Goal: Information Seeking & Learning: Learn about a topic

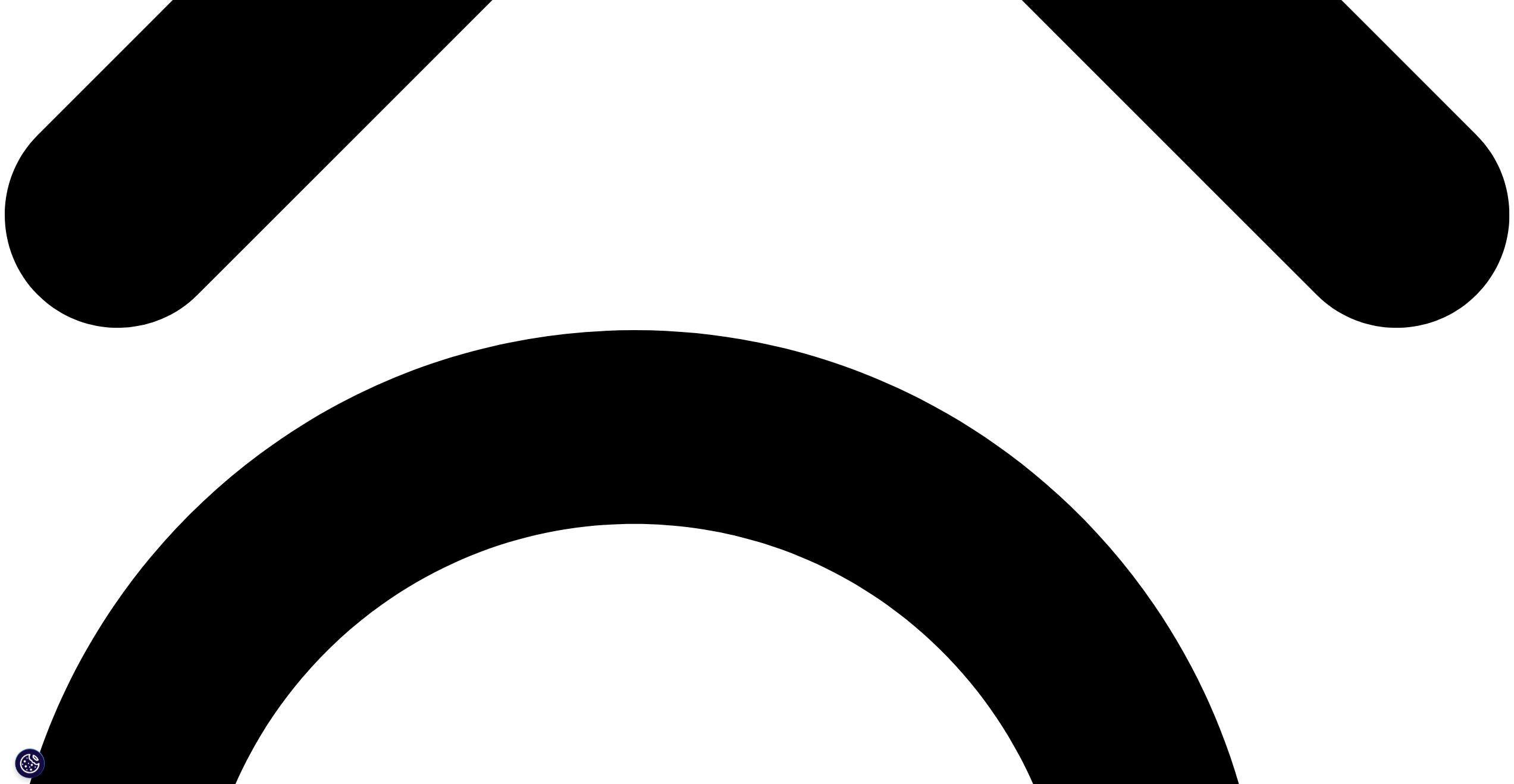
scroll to position [1102, 0]
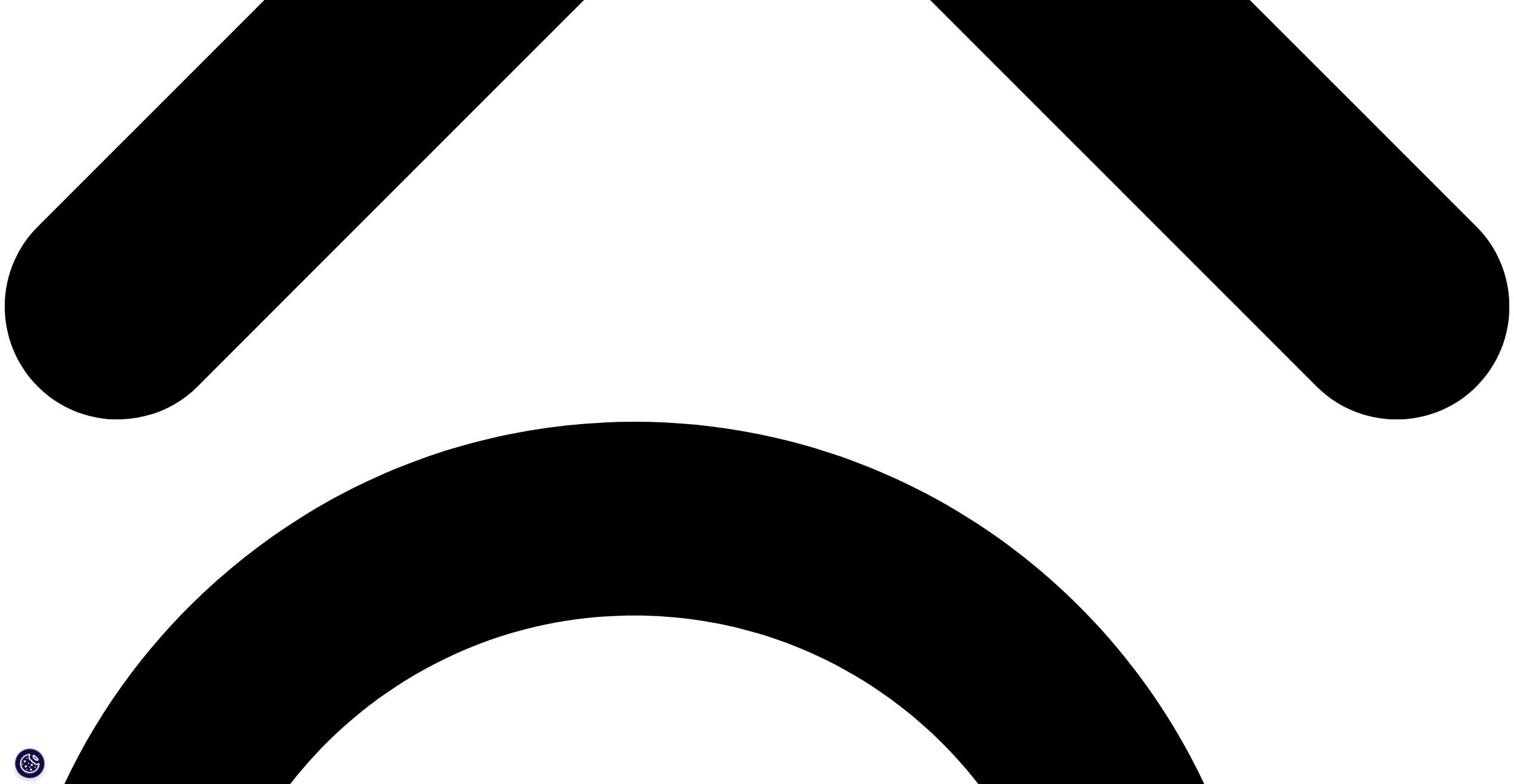
drag, startPoint x: 604, startPoint y: 489, endPoint x: 832, endPoint y: 722, distance: 326.0
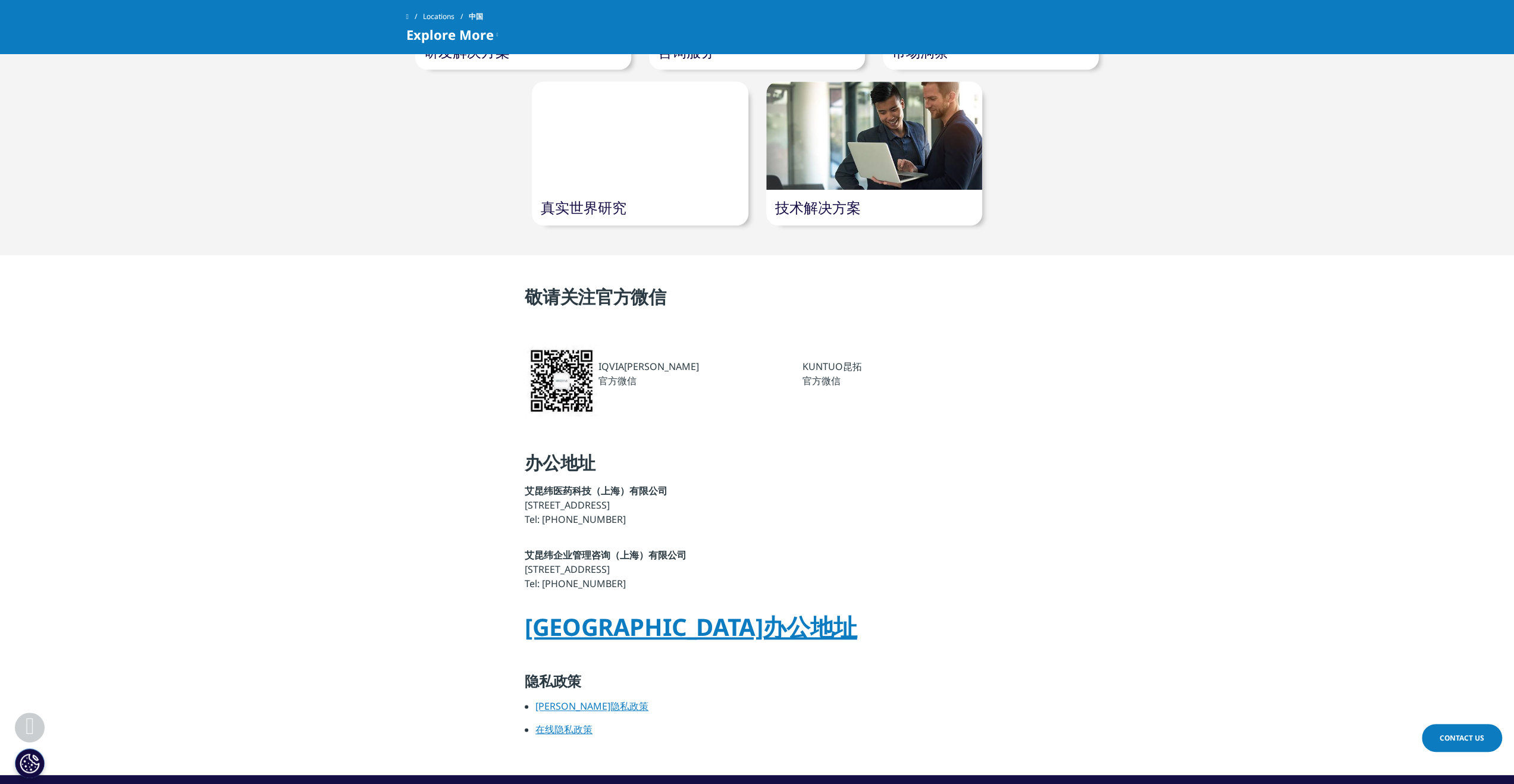
drag, startPoint x: 881, startPoint y: 508, endPoint x: 494, endPoint y: 514, distance: 387.0
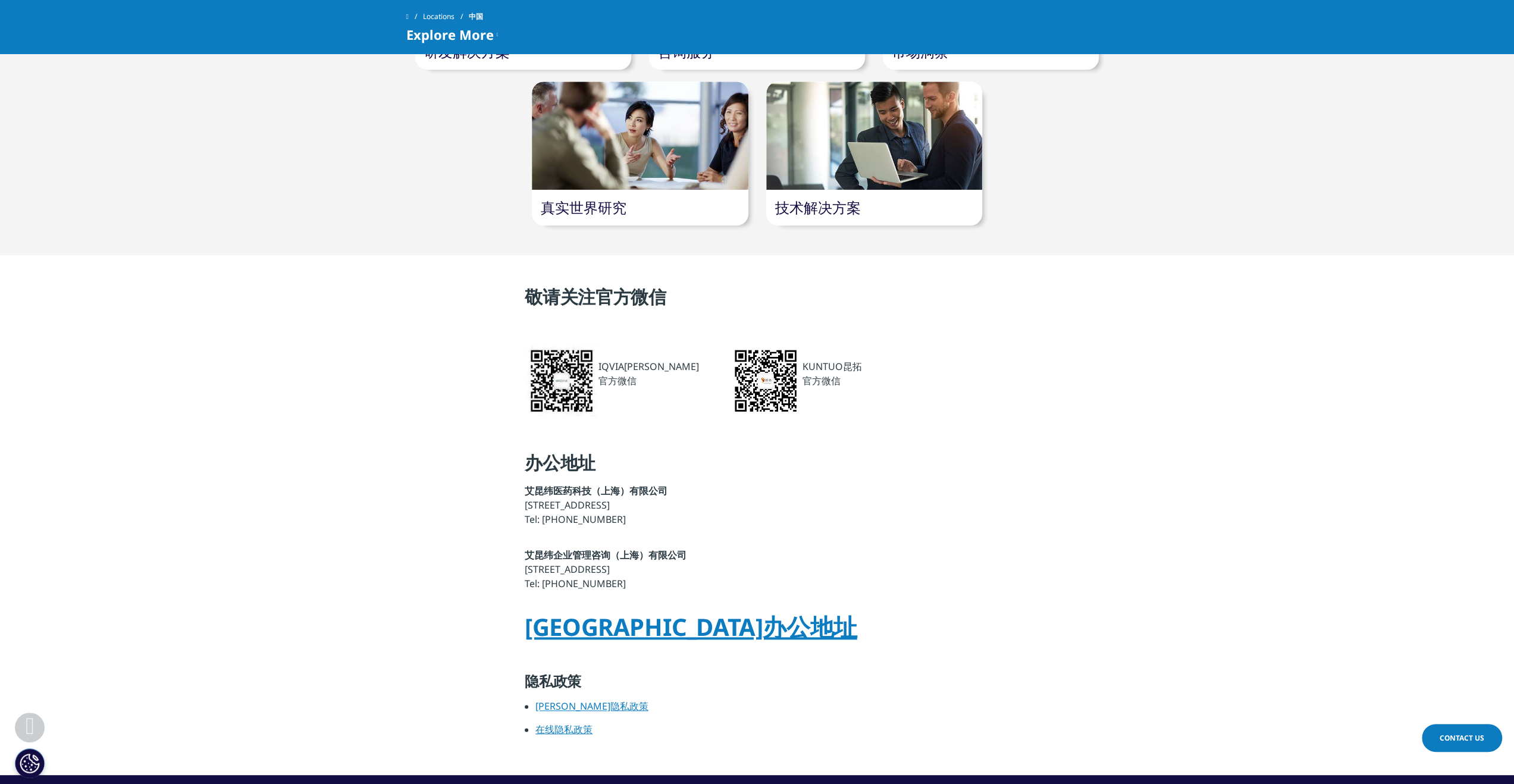
drag, startPoint x: 494, startPoint y: 514, endPoint x: 726, endPoint y: 479, distance: 234.6
click at [431, 512] on section "敬请关注官方微信 IQVIA艾昆纬 官方微信 KUNTUO昆拓 官方微信 办公地址 艾昆纬医药科技（上海）有限公司 上海市浦东新区耀龙路 1359 号晶耀商务…" at bounding box center [757, 515] width 1514 height 520
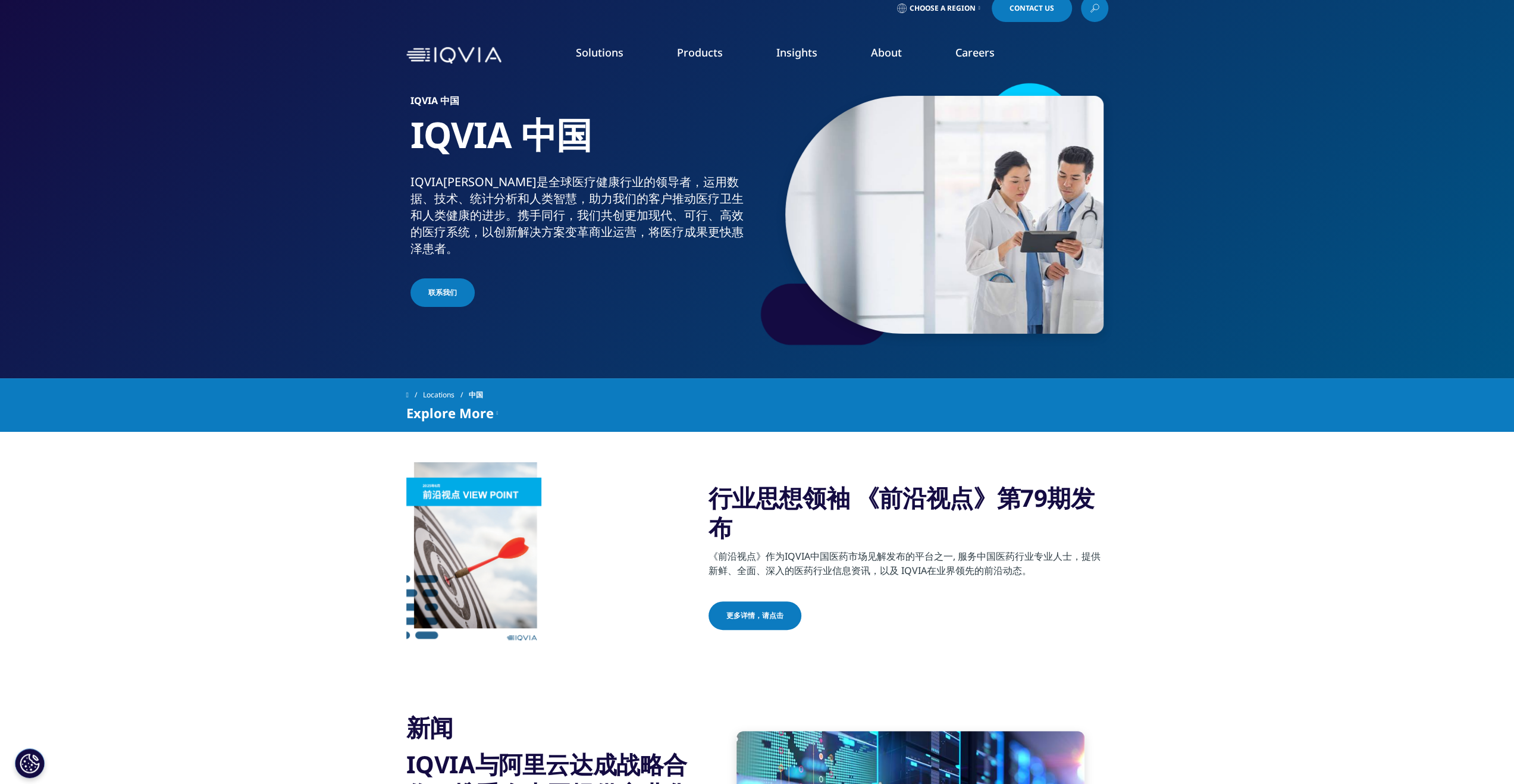
scroll to position [0, 0]
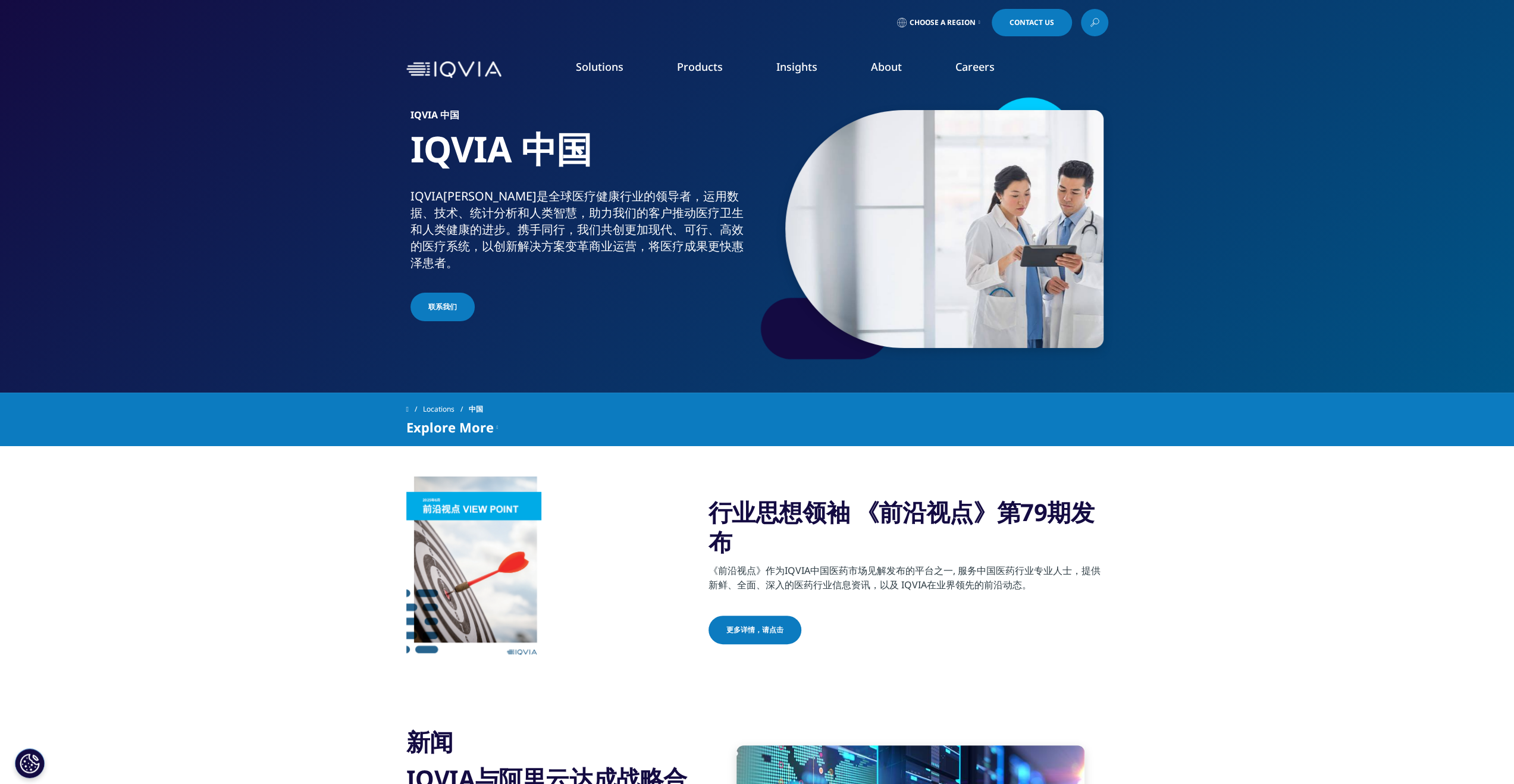
click at [972, 26] on span "Choose a Region" at bounding box center [943, 23] width 66 height 10
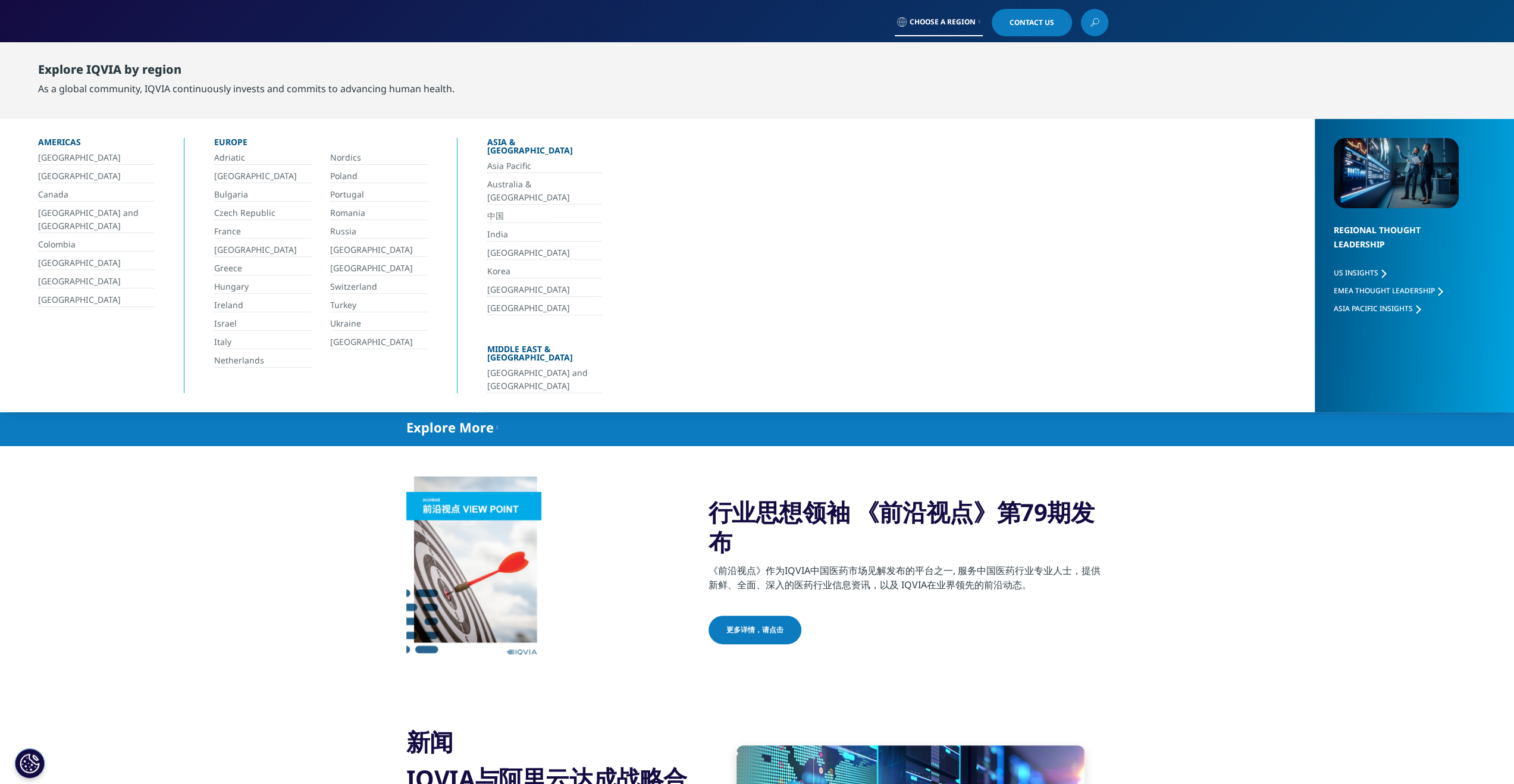
click at [509, 210] on link "中国" at bounding box center [544, 216] width 114 height 14
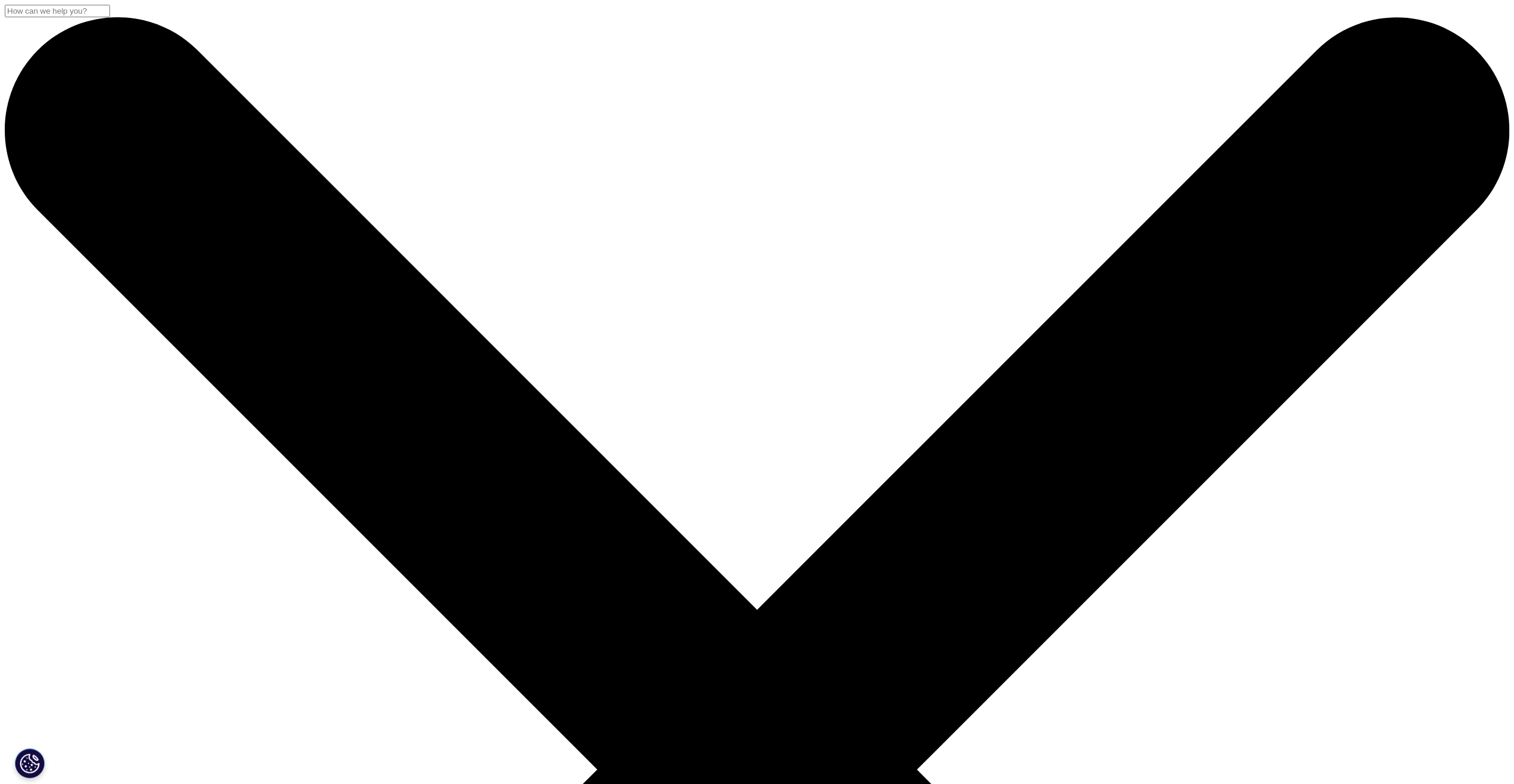
drag, startPoint x: 673, startPoint y: 266, endPoint x: 593, endPoint y: 492, distance: 239.7
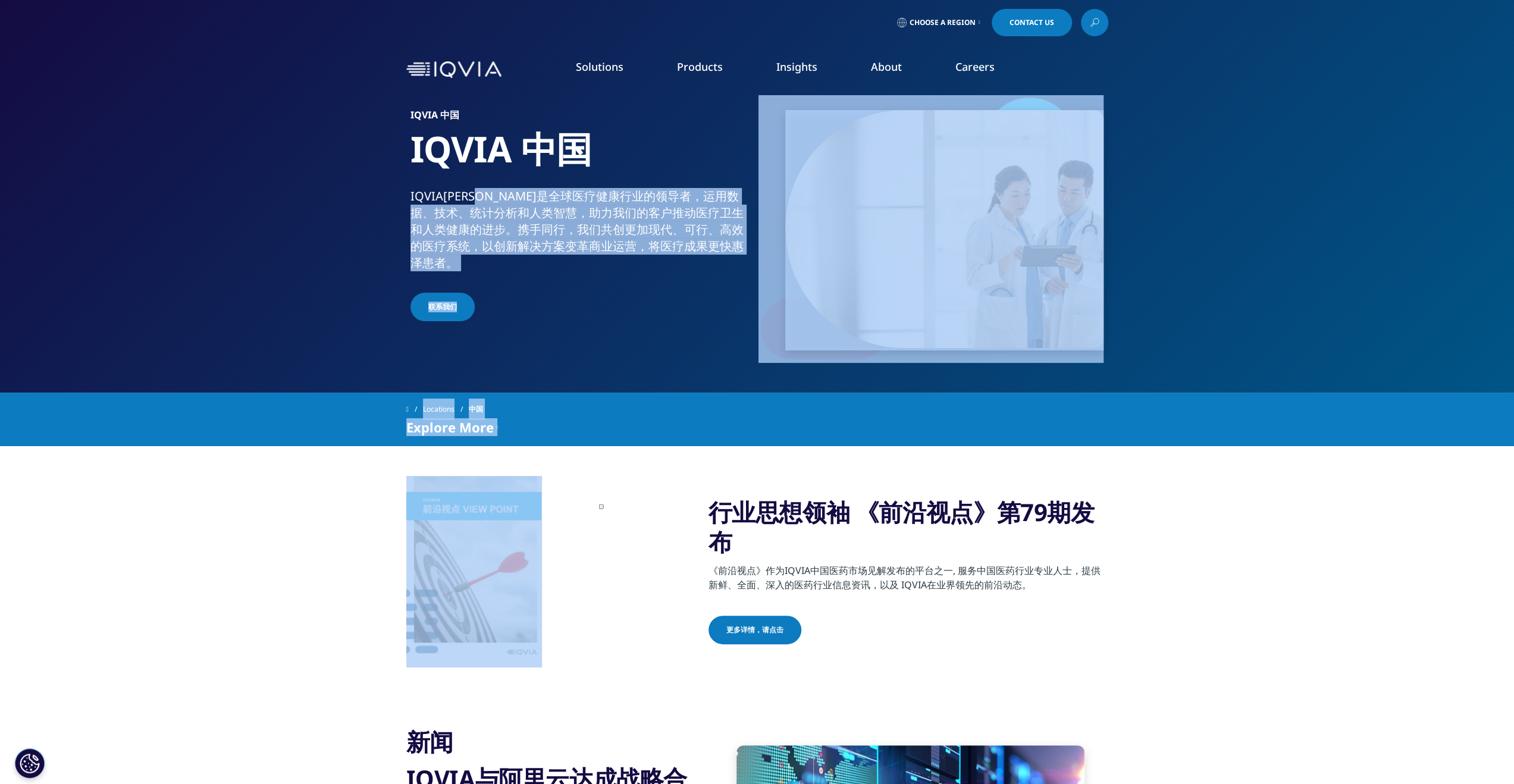
click at [602, 575] on div "行业思想领袖 《前沿视点》第79期发布 《前沿视点》作为IQVIA中国医药市场见解发布的平台之一, 服务中国医药行业专业人士，提供新鲜、全面、深入的医药行业信…" at bounding box center [757, 571] width 702 height 191
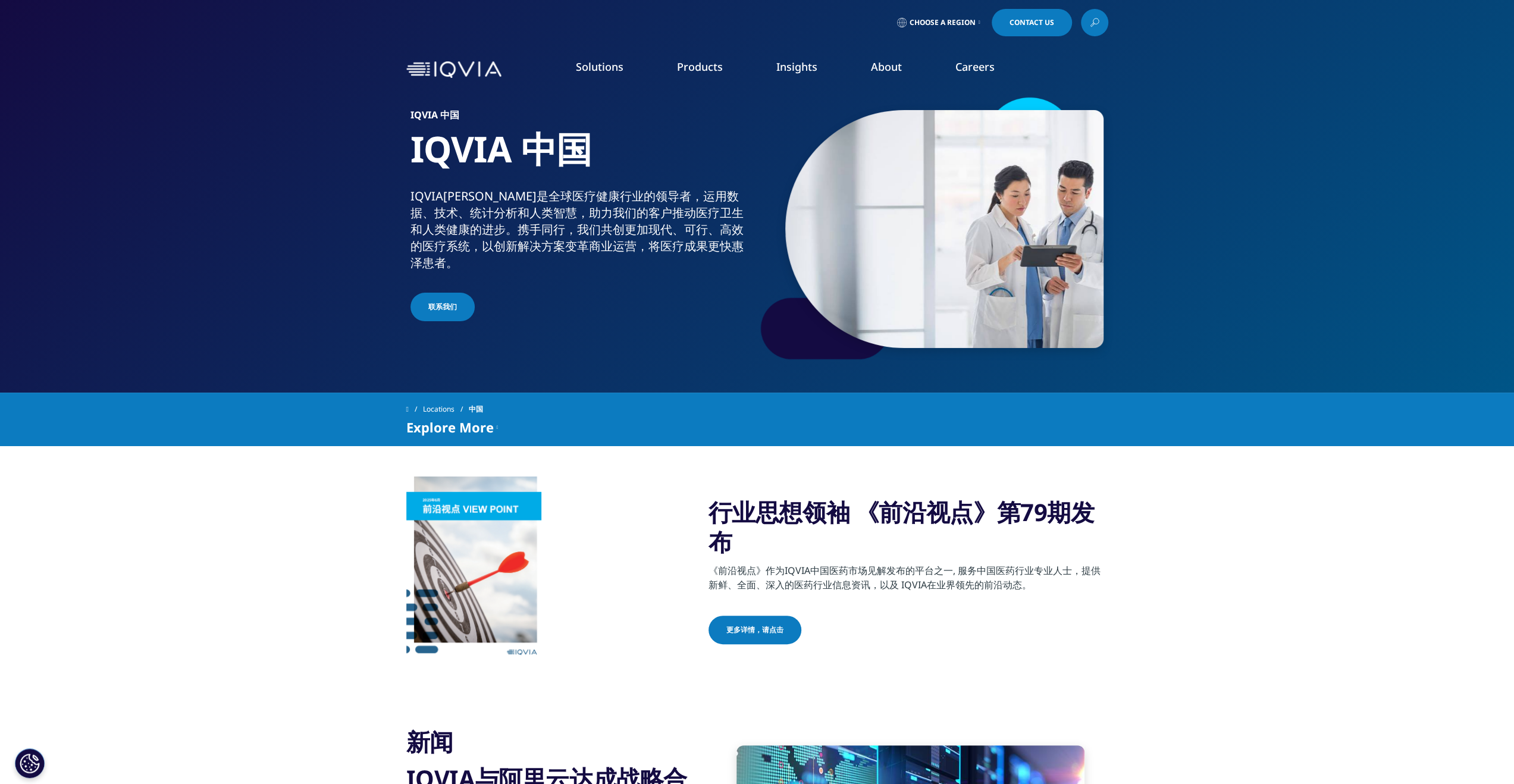
drag, startPoint x: 758, startPoint y: 506, endPoint x: 1168, endPoint y: 784, distance: 495.4
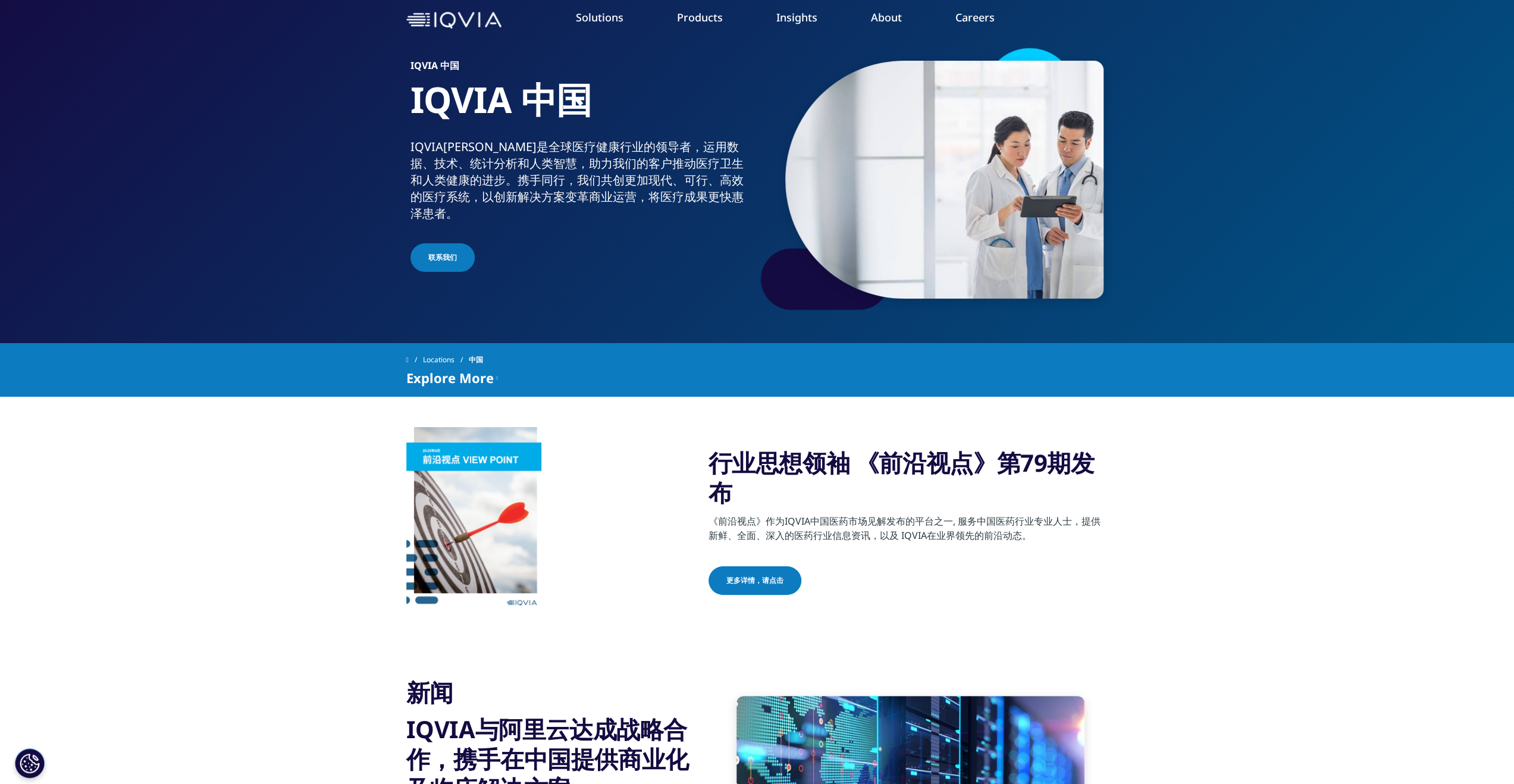
click at [1248, 485] on div "行业思想领袖 《前沿视点》第79期发布 《前沿视点》作为IQVIA中国医药市场见解发布的平台之一, 服务中国医药行业专业人士，提供新鲜、全面、深入的医药行业信…" at bounding box center [757, 522] width 1514 height 191
drag, startPoint x: 1223, startPoint y: 633, endPoint x: 1210, endPoint y: 620, distance: 18.4
click at [1223, 633] on section "行业思想领袖 《前沿视点》第79期发布 《前沿视点》作为IQVIA中国医药市场见解发布的平台之一, 服务中国医药行业专业人士，提供新鲜、全面、深入的医药行业信…" at bounding box center [757, 522] width 1514 height 251
drag, startPoint x: 792, startPoint y: 465, endPoint x: 946, endPoint y: 634, distance: 228.6
click at [946, 634] on section "行业思想领袖 《前沿视点》第79期发布 《前沿视点》作为IQVIA中国医药市场见解发布的平台之一, 服务中国医药行业专业人士，提供新鲜、全面、深入的医药行业信…" at bounding box center [757, 522] width 1514 height 251
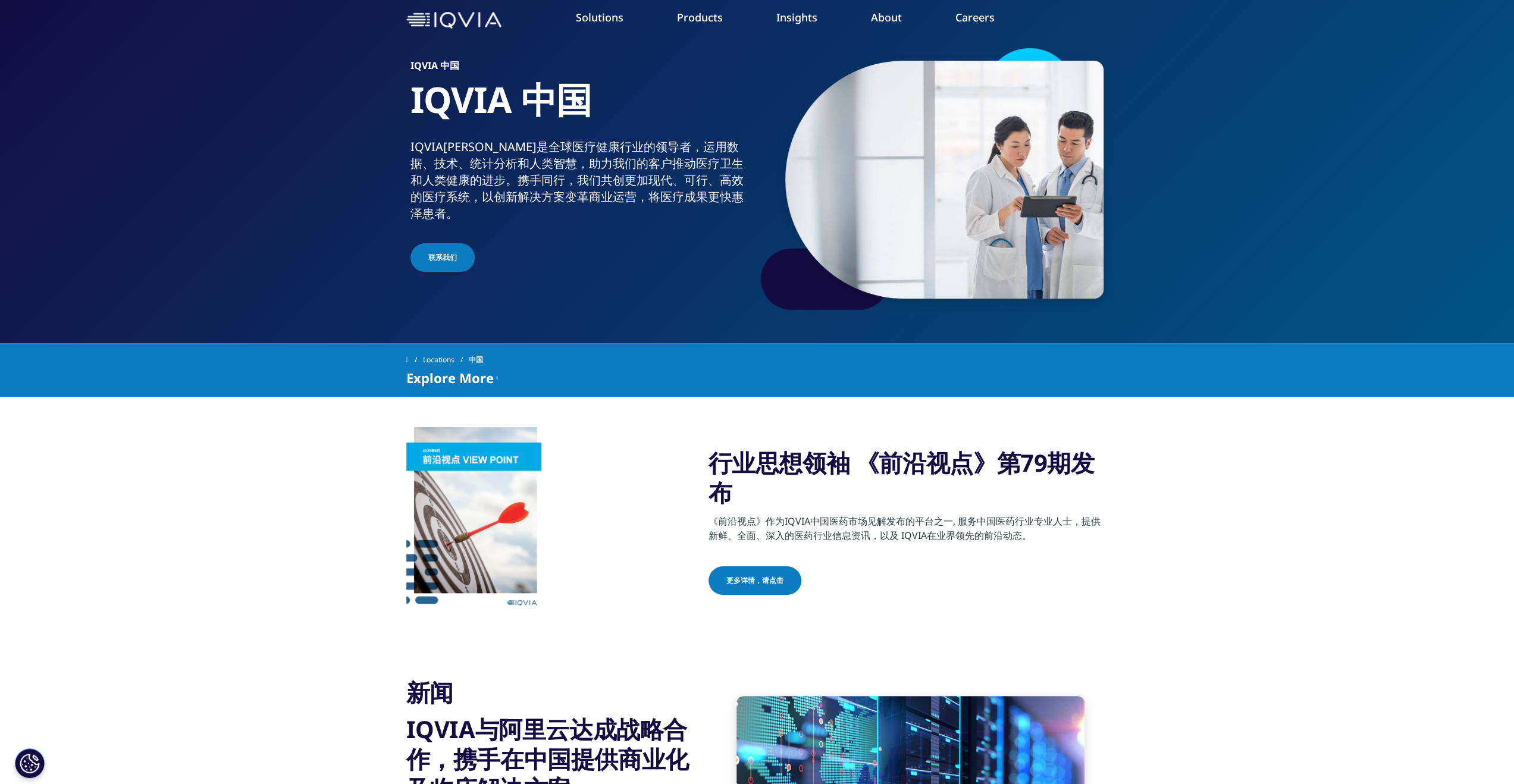
click at [903, 589] on div "更多详情，请点击" at bounding box center [909, 582] width 400 height 31
drag, startPoint x: 863, startPoint y: 589, endPoint x: 640, endPoint y: 418, distance: 281.0
click at [640, 418] on section "行业思想领袖 《前沿视点》第79期发布 《前沿视点》作为IQVIA中国医药市场见解发布的平台之一, 服务中国医药行业专业人士，提供新鲜、全面、深入的医药行业信…" at bounding box center [757, 522] width 1514 height 251
click at [689, 493] on div "行业思想领袖 《前沿视点》第79期发布 《前沿视点》作为IQVIA中国医药市场见解发布的平台之一, 服务中国医药行业专业人士，提供新鲜、全面、深入的医药行业信…" at bounding box center [757, 522] width 702 height 191
drag, startPoint x: 678, startPoint y: 455, endPoint x: 871, endPoint y: 650, distance: 274.4
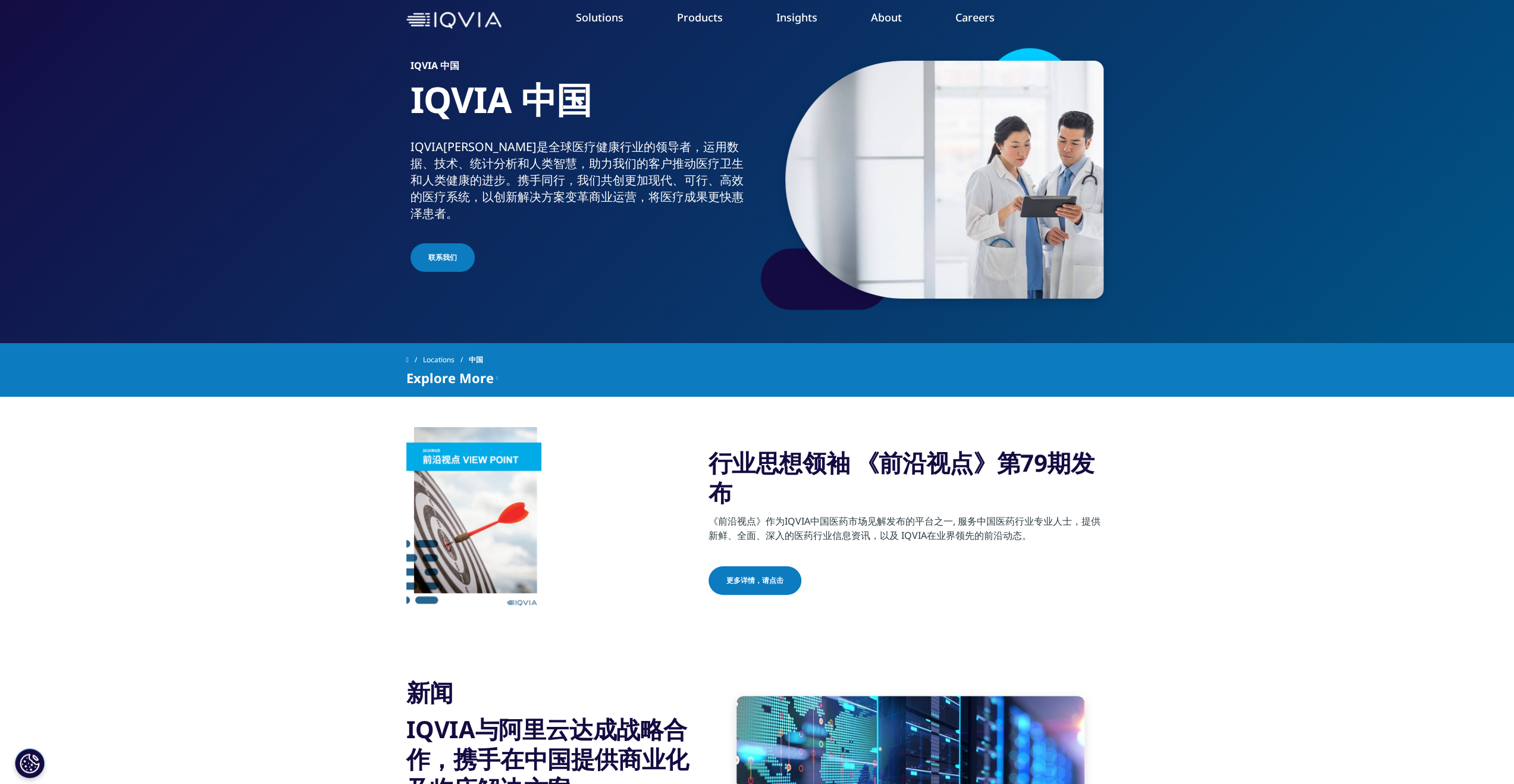
drag, startPoint x: 864, startPoint y: 654, endPoint x: 841, endPoint y: 589, distance: 68.9
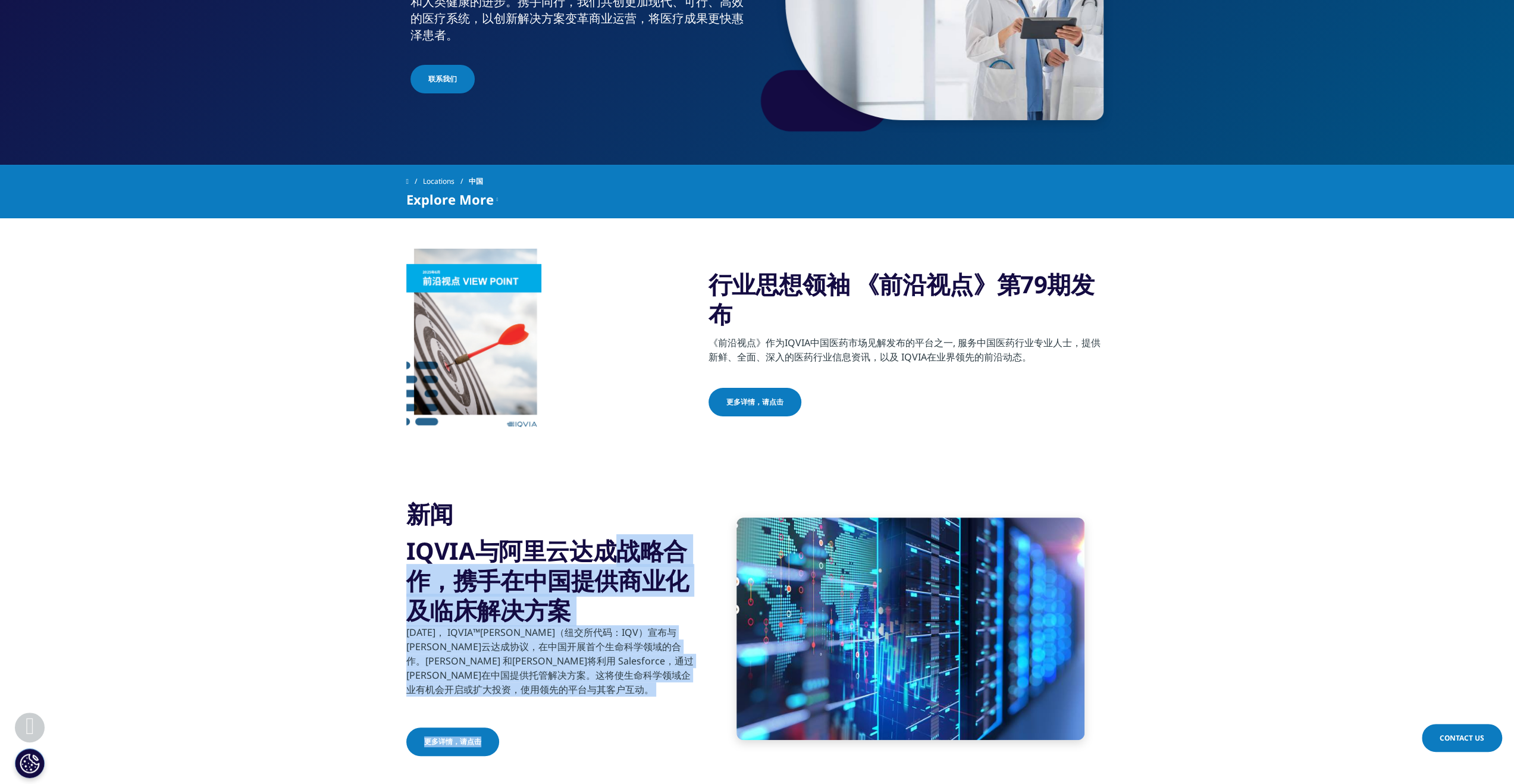
drag, startPoint x: 611, startPoint y: 542, endPoint x: 629, endPoint y: 730, distance: 188.9
click at [629, 735] on div "新闻 IQVIA与[PERSON_NAME]云达成战略合作，携手在中国提供商业化及临床解决方案 [DATE]， IQVIA™[PERSON_NAME]（纽交所…" at bounding box center [551, 629] width 289 height 259
click at [603, 696] on p "[DATE]， IQVIA™[PERSON_NAME]（纽交所代码：IQV）宣布与[PERSON_NAME]云达成协议，在中国开展首个生命科学领域的合作。[P…" at bounding box center [551, 665] width 289 height 79
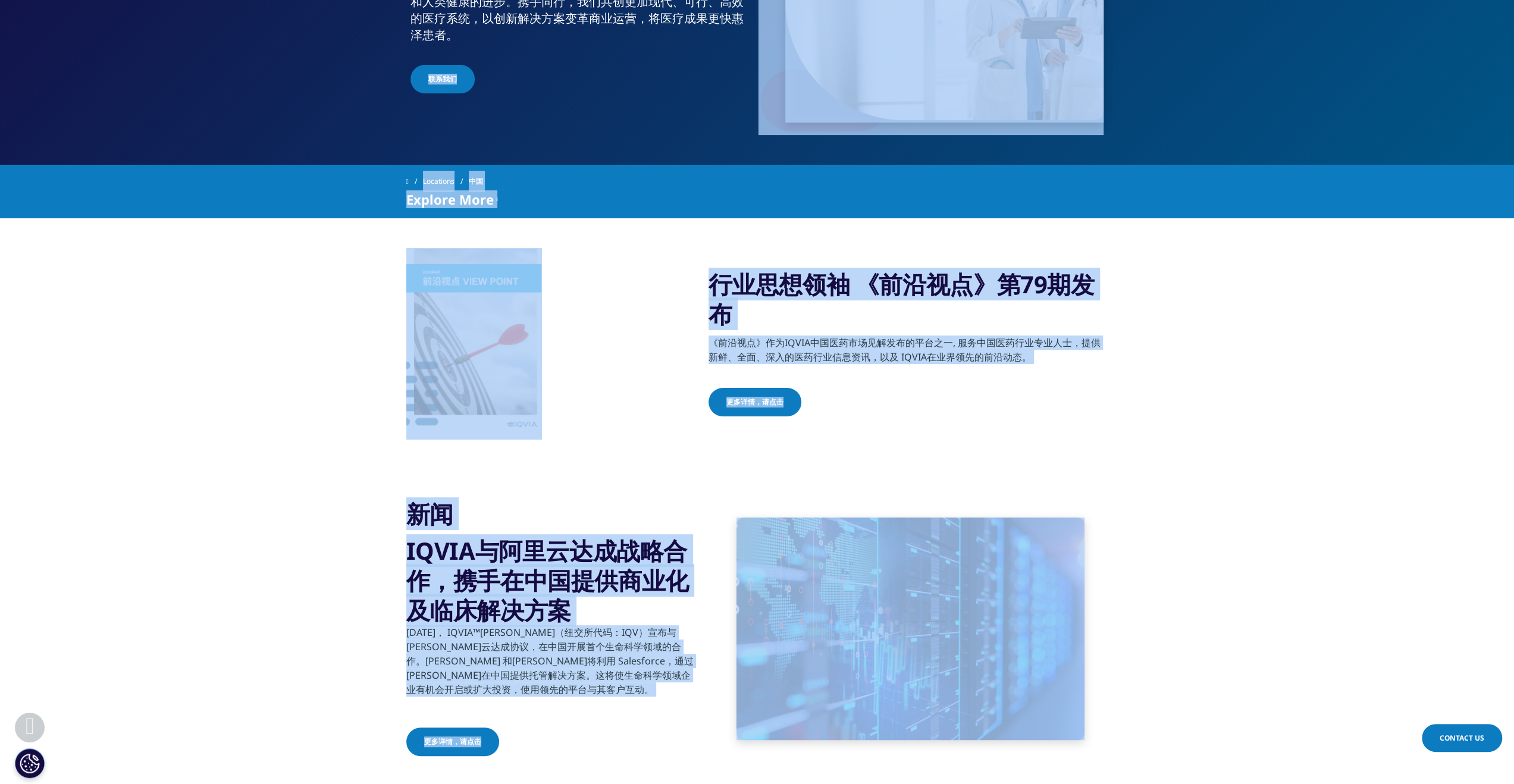
drag, startPoint x: 581, startPoint y: 745, endPoint x: 292, endPoint y: 119, distance: 689.5
click at [251, 365] on div "行业思想领袖 《前沿视点》第79期发布 《前沿视点》作为IQVIA中国医药市场见解发布的平台之一, 服务中国医药行业专业人士，提供新鲜、全面、深入的医药行业信…" at bounding box center [757, 344] width 1514 height 191
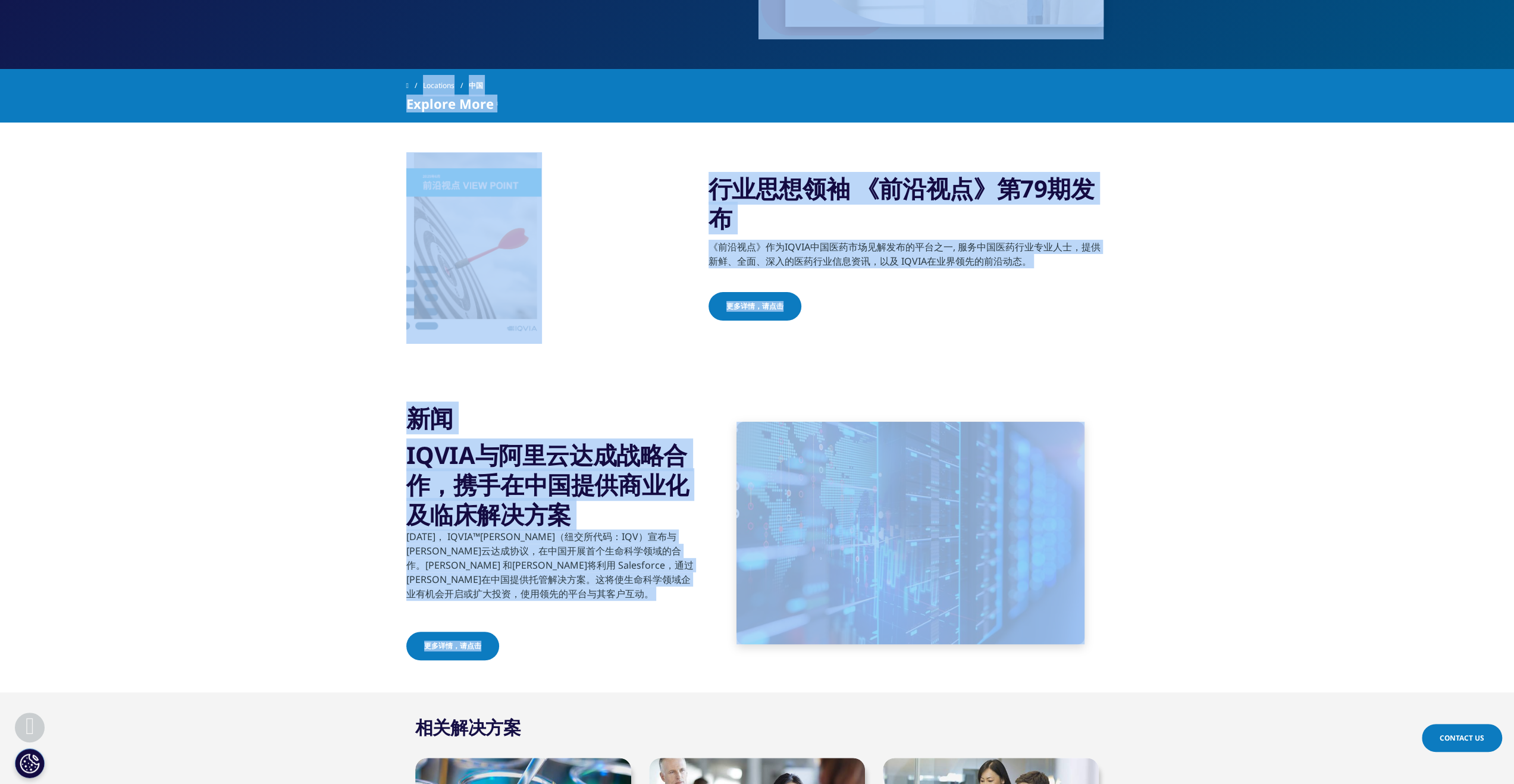
drag, startPoint x: 272, startPoint y: 512, endPoint x: 632, endPoint y: 656, distance: 387.7
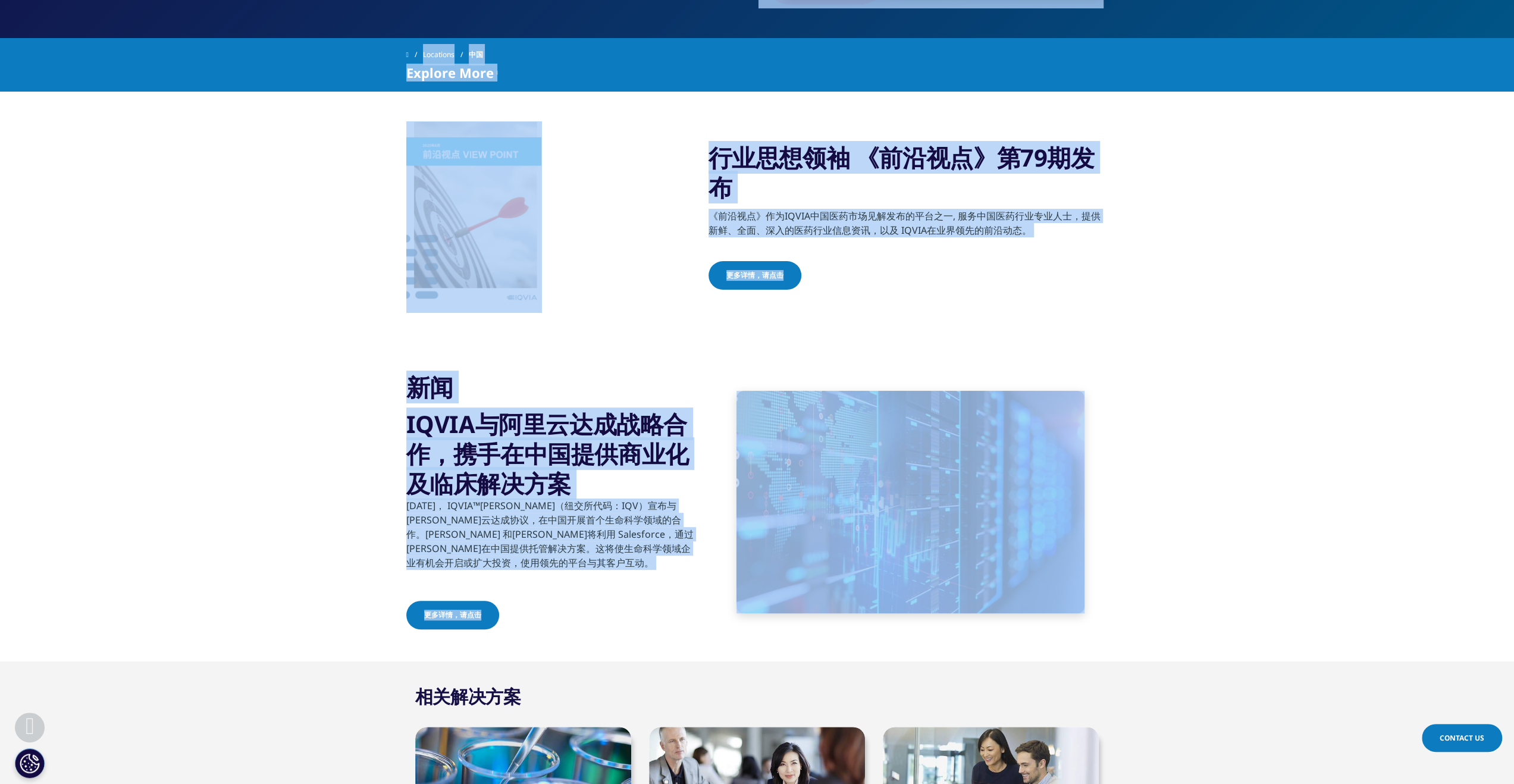
click at [587, 658] on div "新闻 IQVIA与[PERSON_NAME]云达成战略合作，携手在中国提供商业化及临床解决方案 [DATE]， IQVIA™[PERSON_NAME]（纽交所…" at bounding box center [757, 502] width 702 height 319
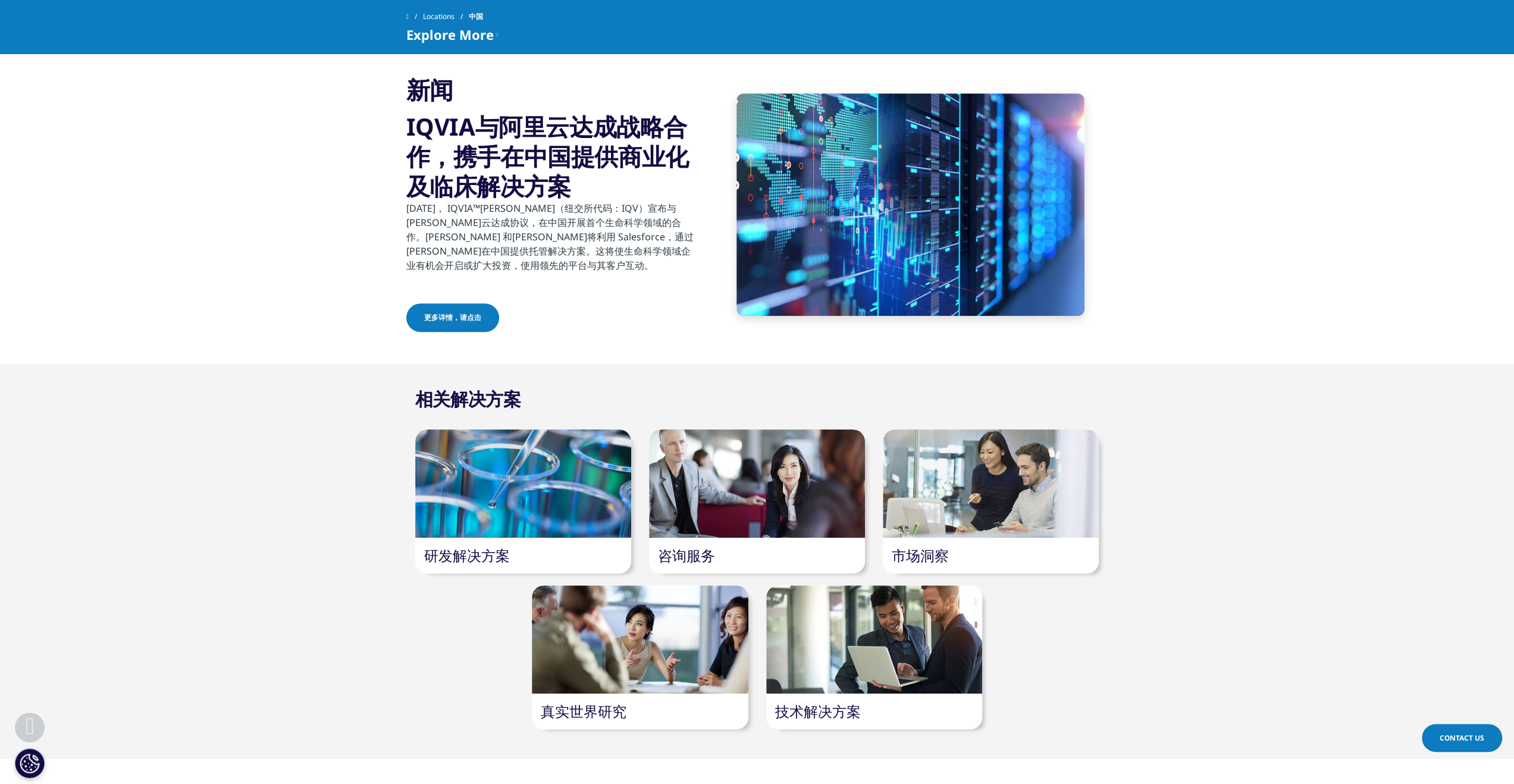
scroll to position [473, 0]
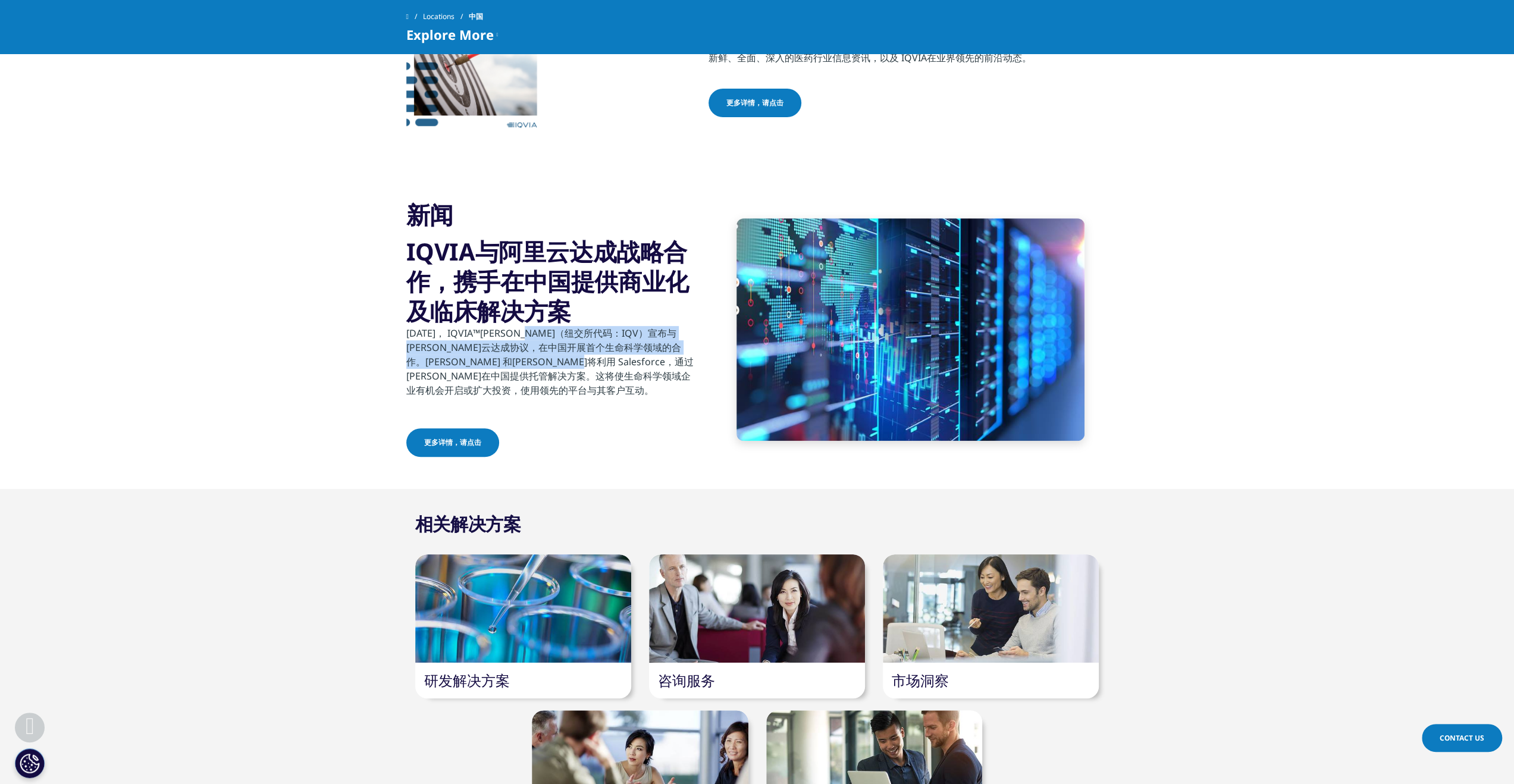
drag, startPoint x: 538, startPoint y: 335, endPoint x: 640, endPoint y: 368, distance: 107.2
click at [640, 368] on p "[DATE]， IQVIA™[PERSON_NAME]（纽交所代码：IQV）宣布与[PERSON_NAME]云达成协议，在中国开展首个生命科学领域的合作。[P…" at bounding box center [551, 366] width 289 height 79
click at [633, 420] on div "新闻 IQVIA与[PERSON_NAME]云达成战略合作，携手在中国提供商业化及临床解决方案 [DATE]， IQVIA™[PERSON_NAME]（纽交所…" at bounding box center [551, 329] width 289 height 259
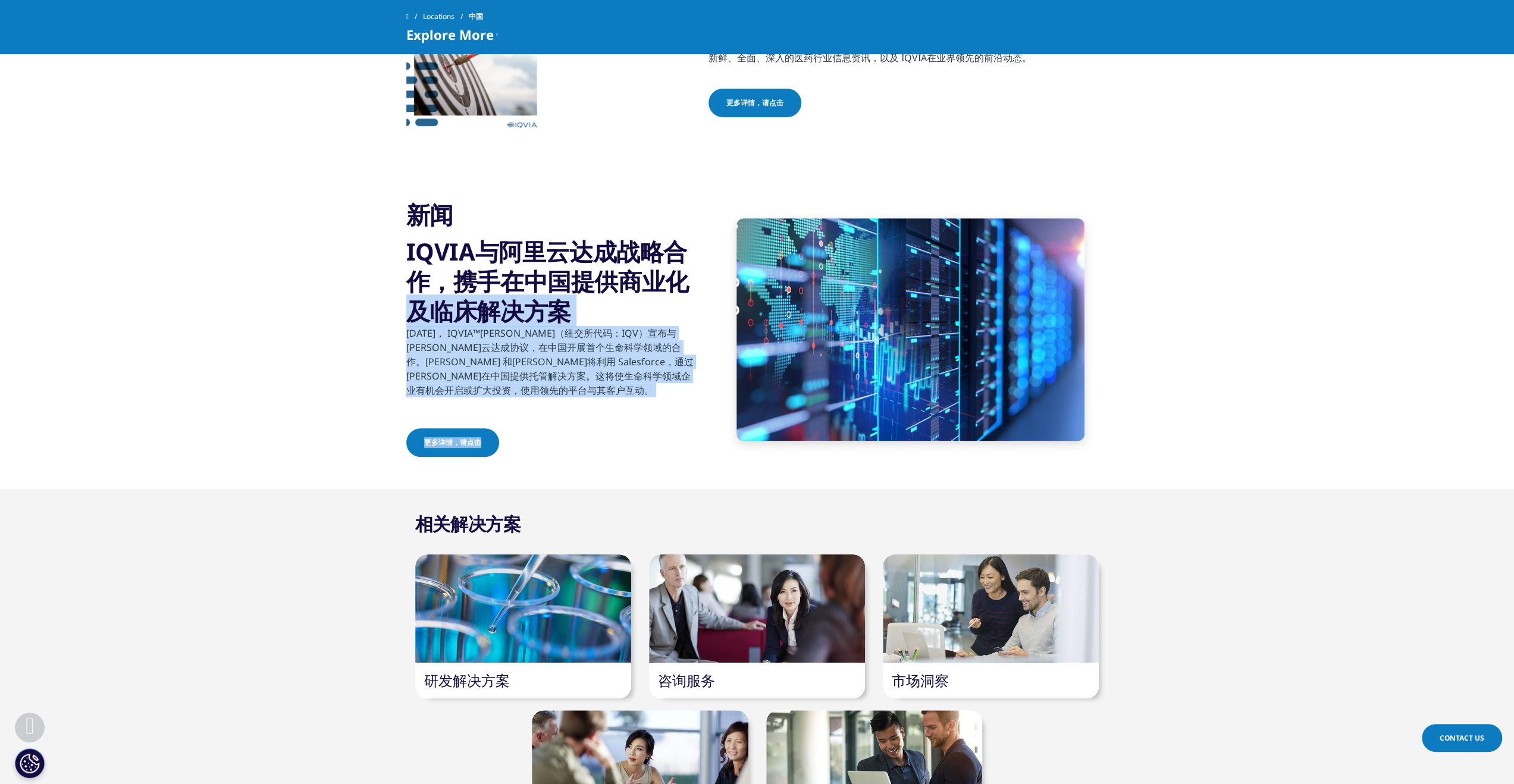
drag, startPoint x: 638, startPoint y: 478, endPoint x: 397, endPoint y: 319, distance: 288.7
click at [397, 319] on section "新闻 IQVIA与[PERSON_NAME]云达成战略合作，携手在中国提供商业化及临床解决方案 [DATE]， IQVIA™[PERSON_NAME]（纽交所…" at bounding box center [757, 329] width 1514 height 319
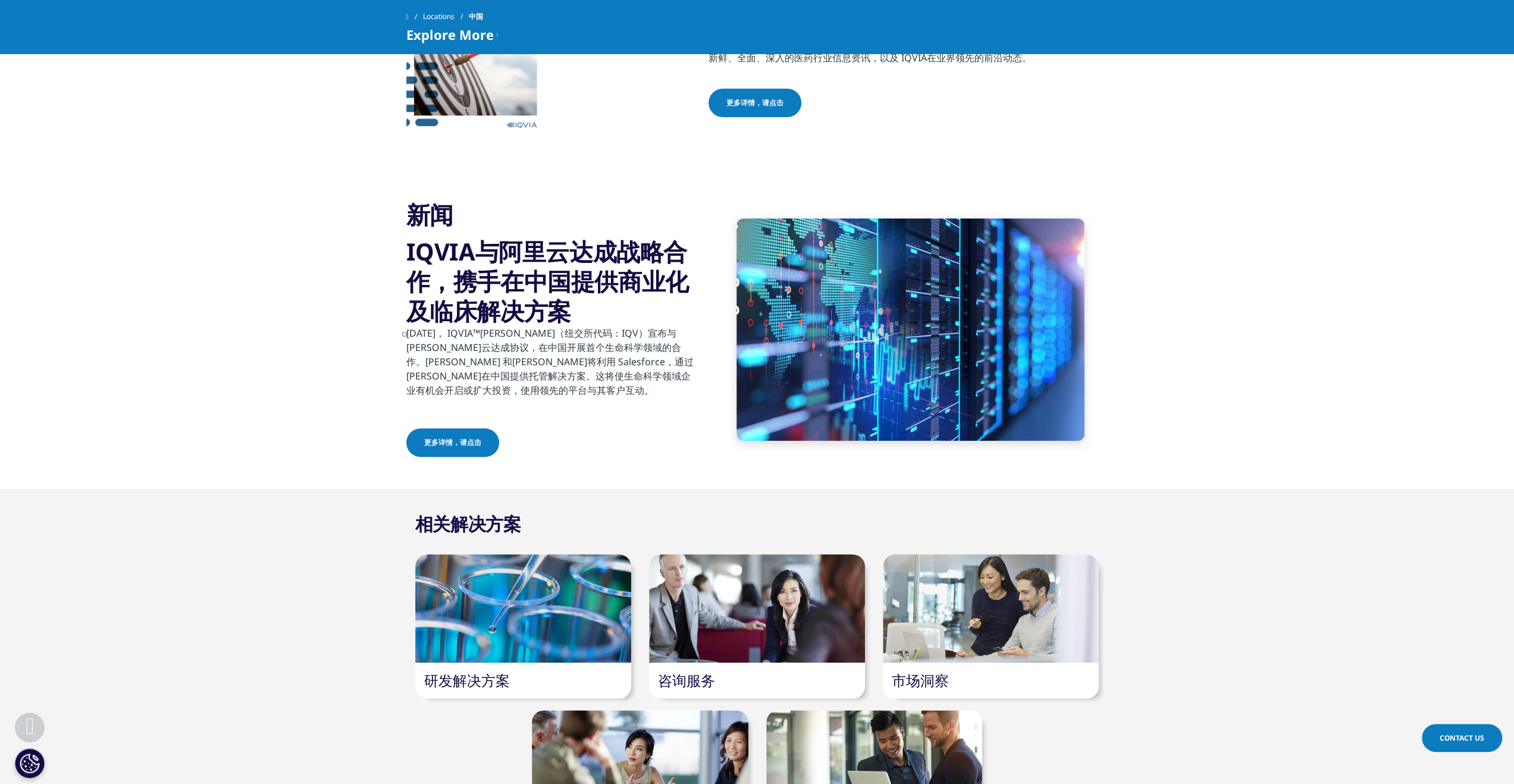
click at [663, 474] on div "新闻 IQVIA与[PERSON_NAME]云达成战略合作，携手在中国提供商业化及临床解决方案 [DATE]， IQVIA™[PERSON_NAME]（纽交所…" at bounding box center [757, 329] width 702 height 319
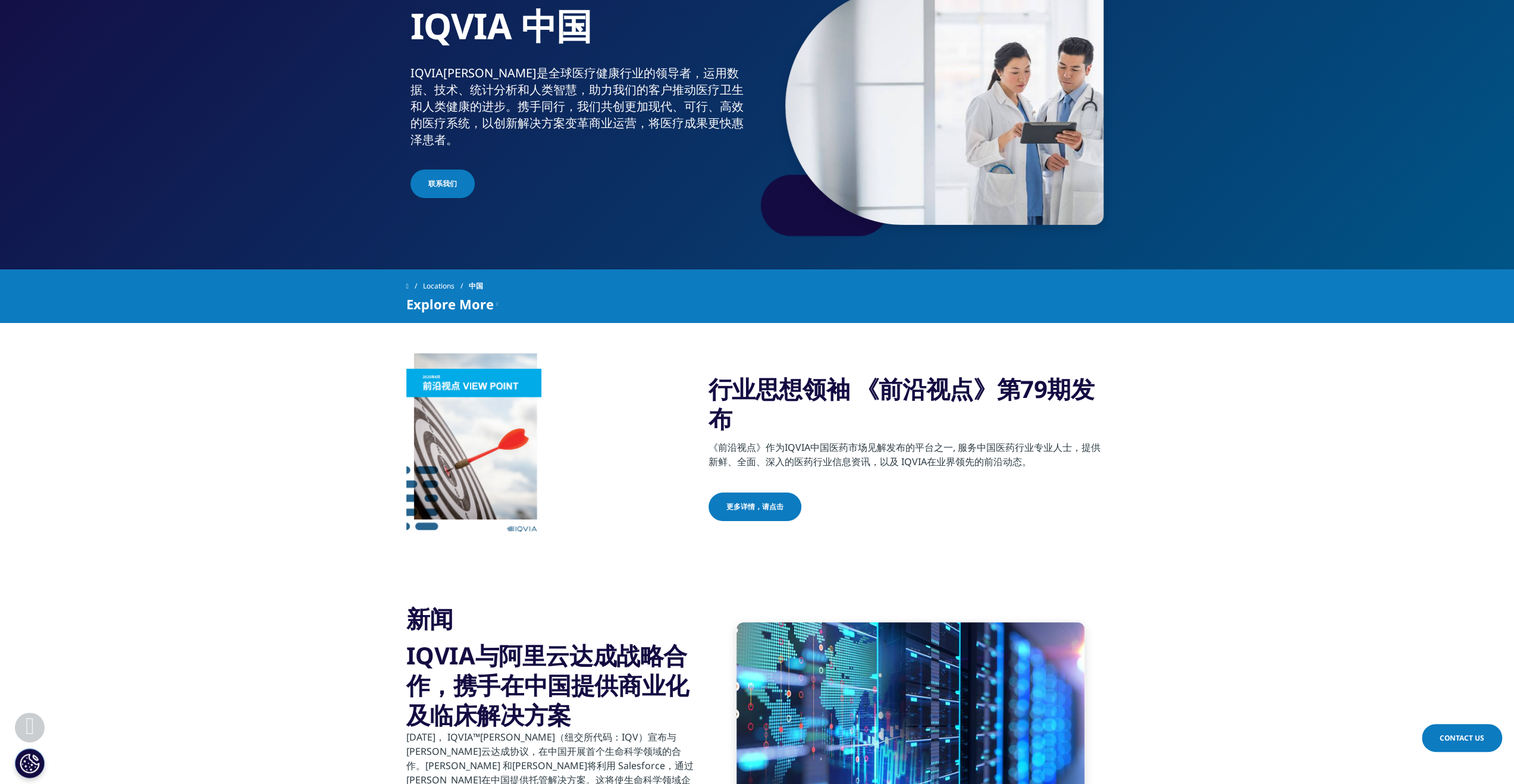
scroll to position [0, 0]
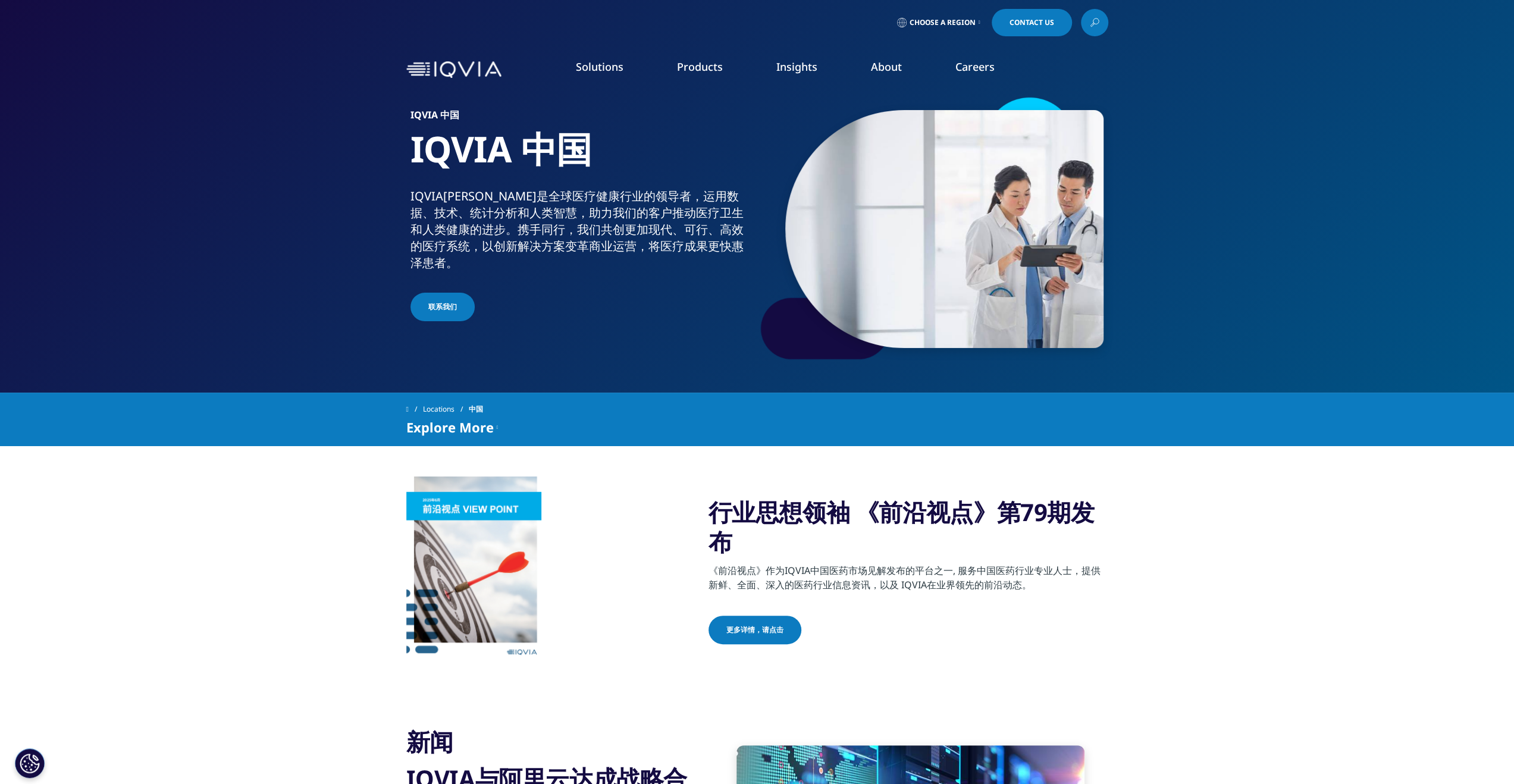
click at [447, 171] on link "Technology & Analytics" at bounding box center [562, 172] width 322 height 13
click at [504, 167] on link "Technology & Analytics" at bounding box center [562, 172] width 322 height 13
